Goal: Information Seeking & Learning: Learn about a topic

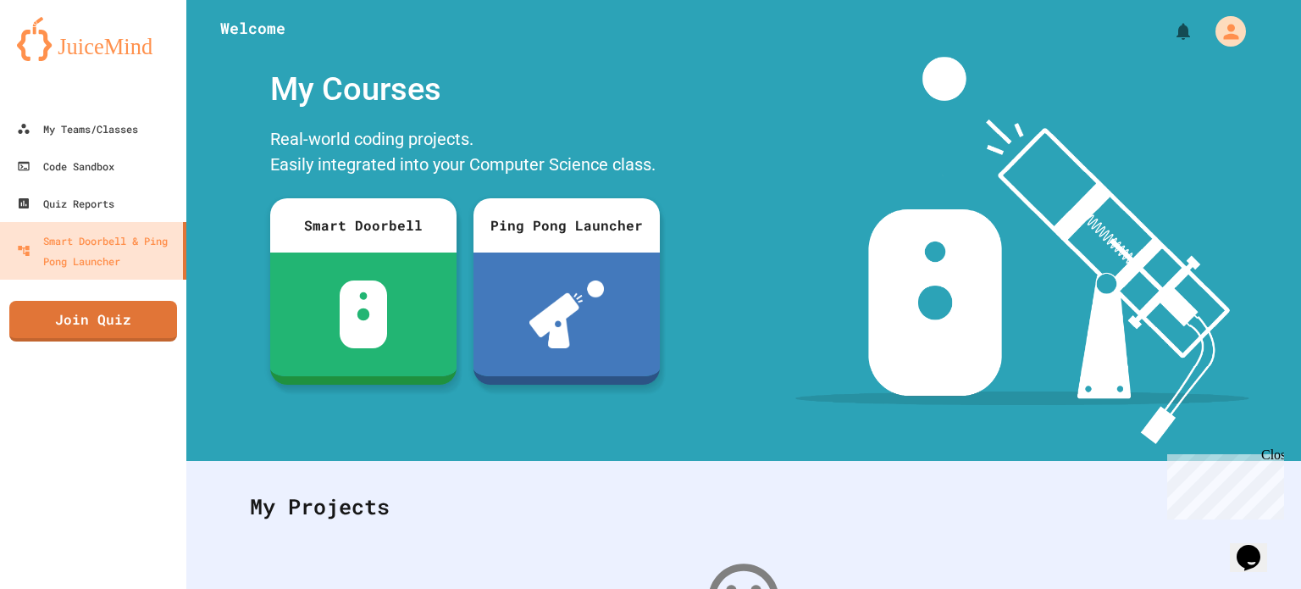
click at [1273, 451] on div "Close" at bounding box center [1271, 457] width 21 height 21
click at [125, 50] on img at bounding box center [93, 39] width 152 height 44
click at [268, 25] on div at bounding box center [743, 25] width 1115 height 51
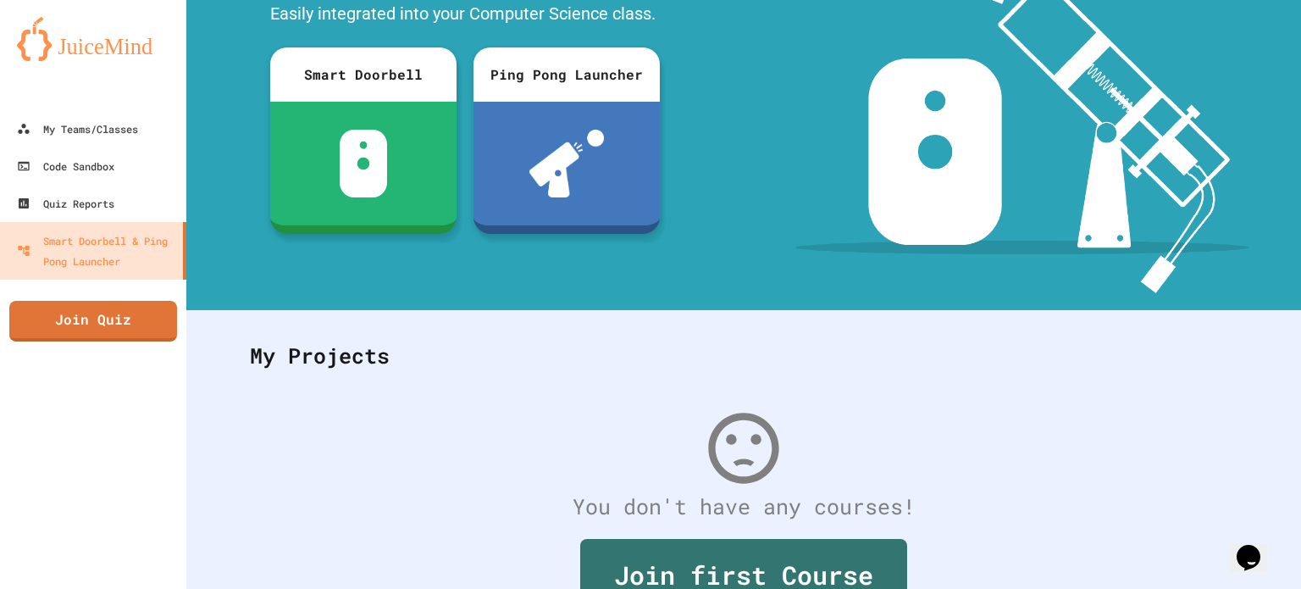
scroll to position [207, 0]
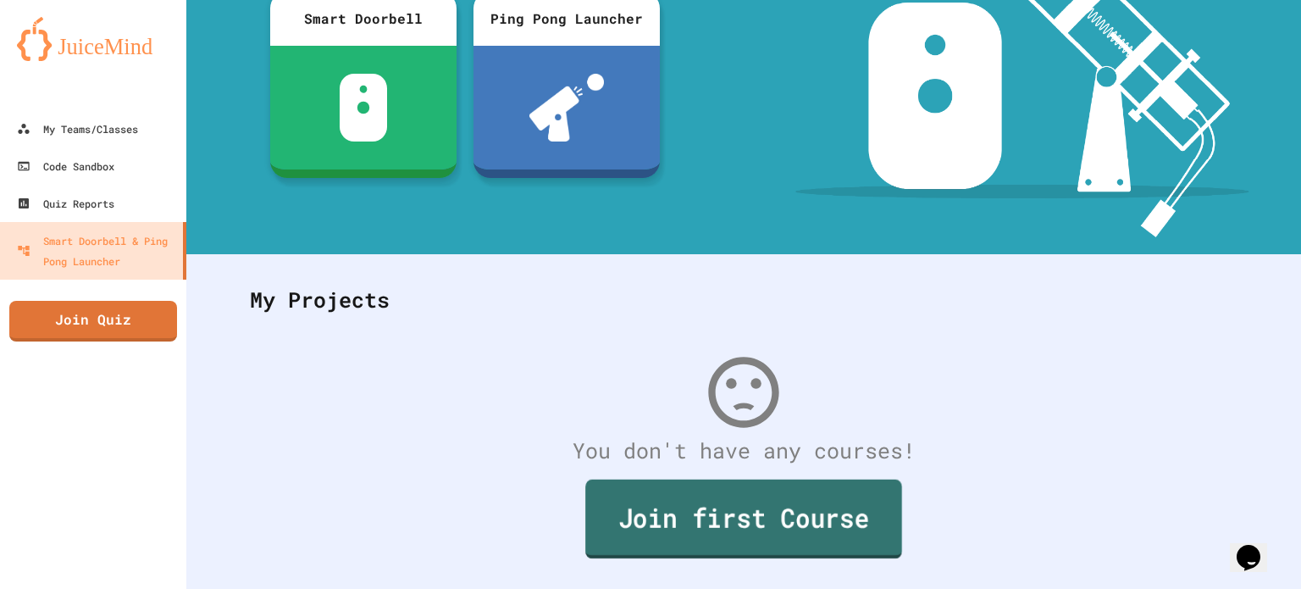
click at [759, 507] on link "Join first Course" at bounding box center [743, 518] width 317 height 79
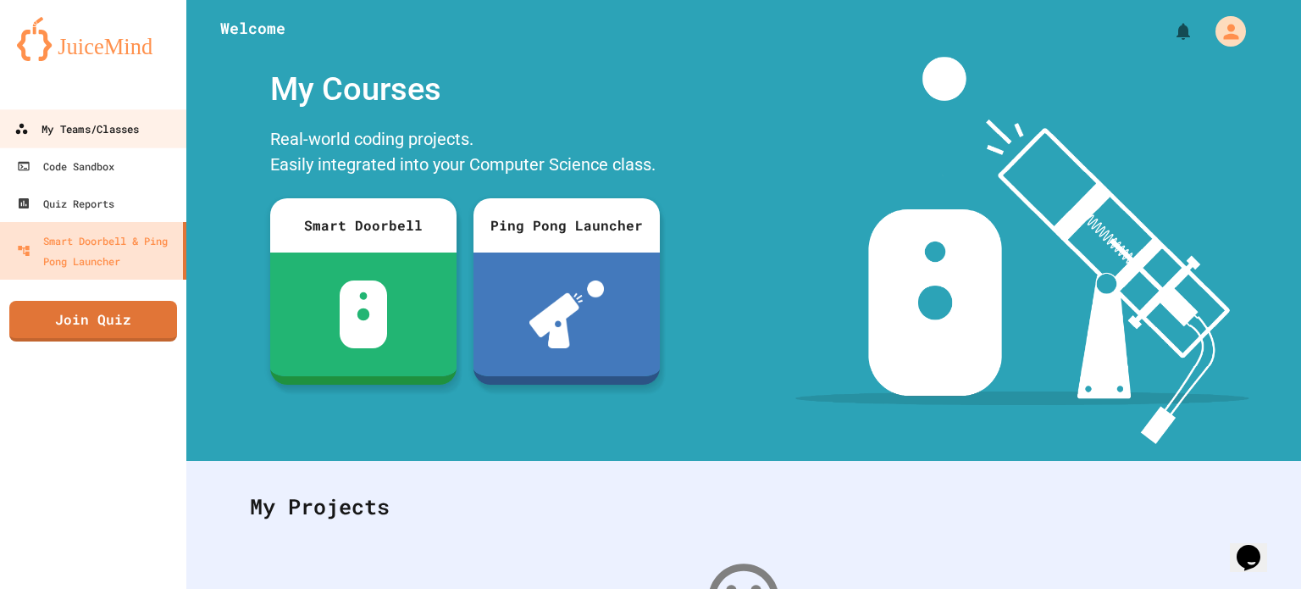
click at [74, 135] on div "My Teams/Classes" at bounding box center [76, 129] width 125 height 21
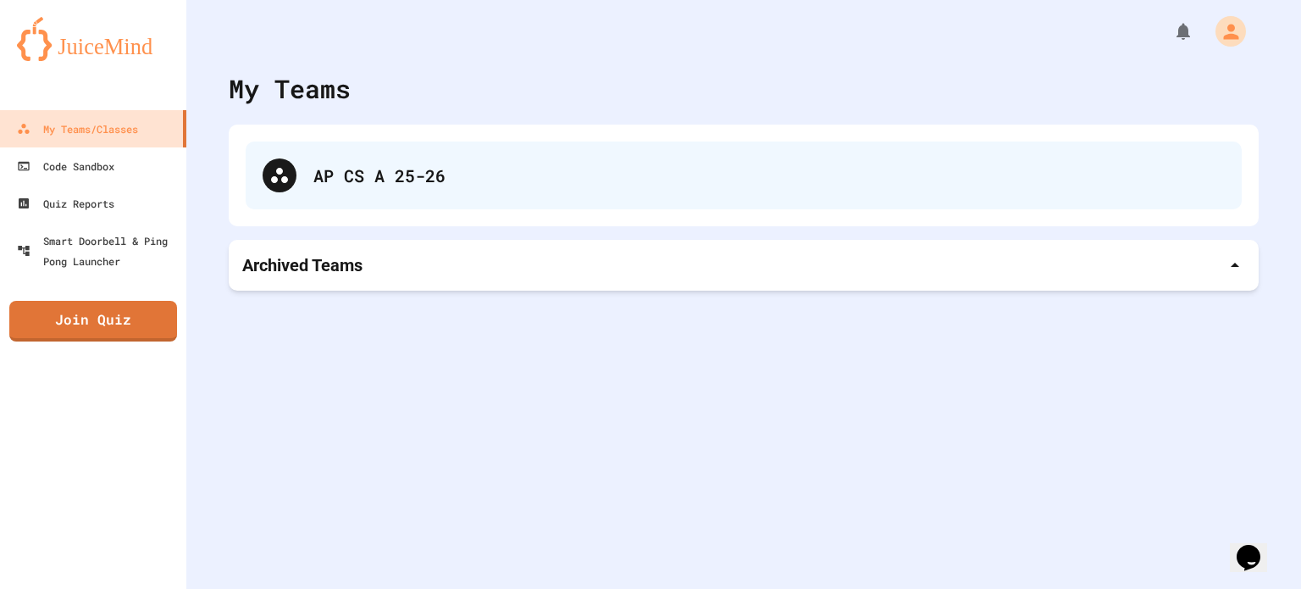
click at [395, 158] on div "AP CS A 25-26" at bounding box center [744, 175] width 996 height 68
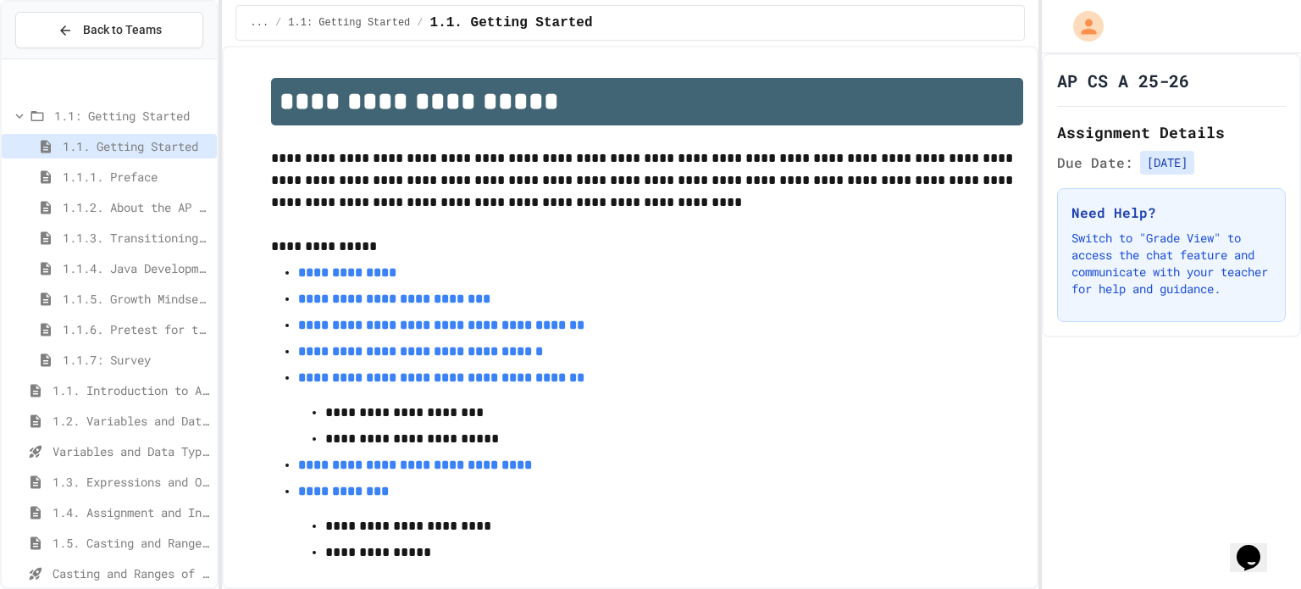
scroll to position [77, 0]
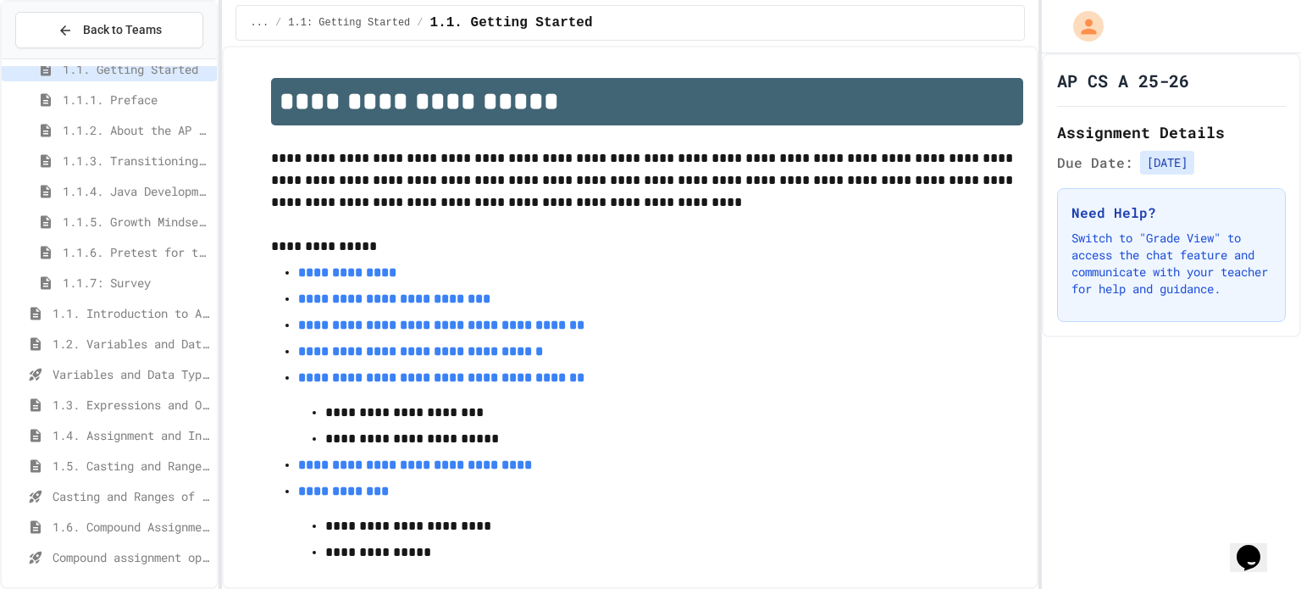
click at [129, 302] on div "1.1. Introduction to Algorithms, Programming, and Compilers" at bounding box center [109, 313] width 215 height 25
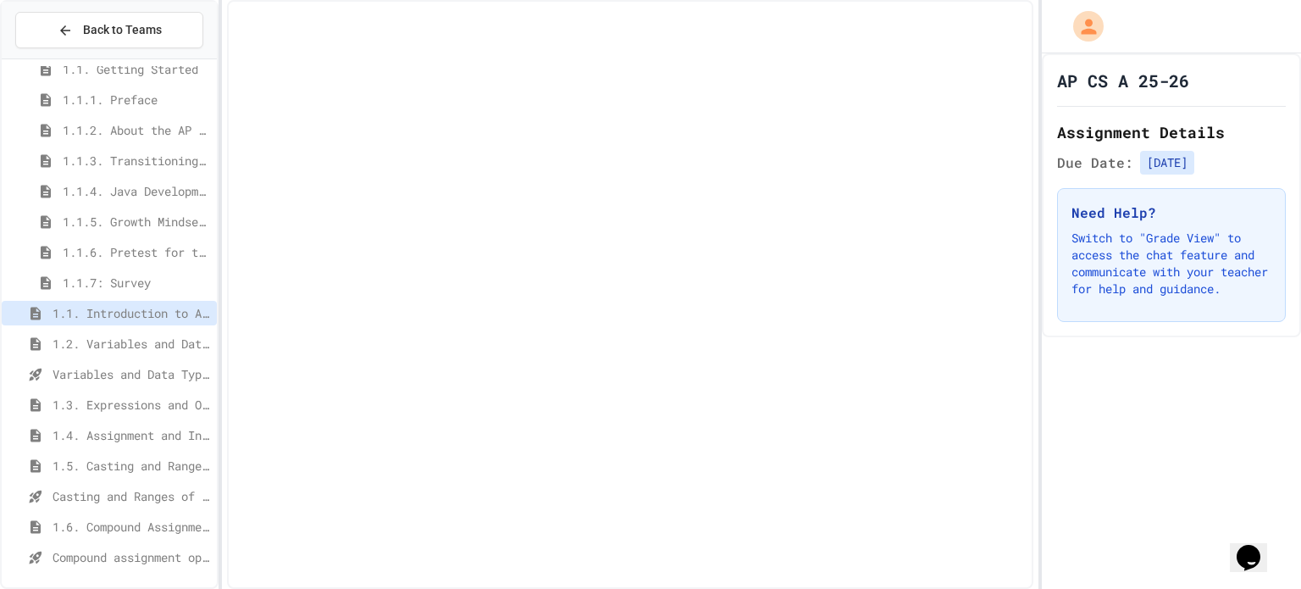
scroll to position [64, 0]
